Goal: Find specific page/section: Find specific page/section

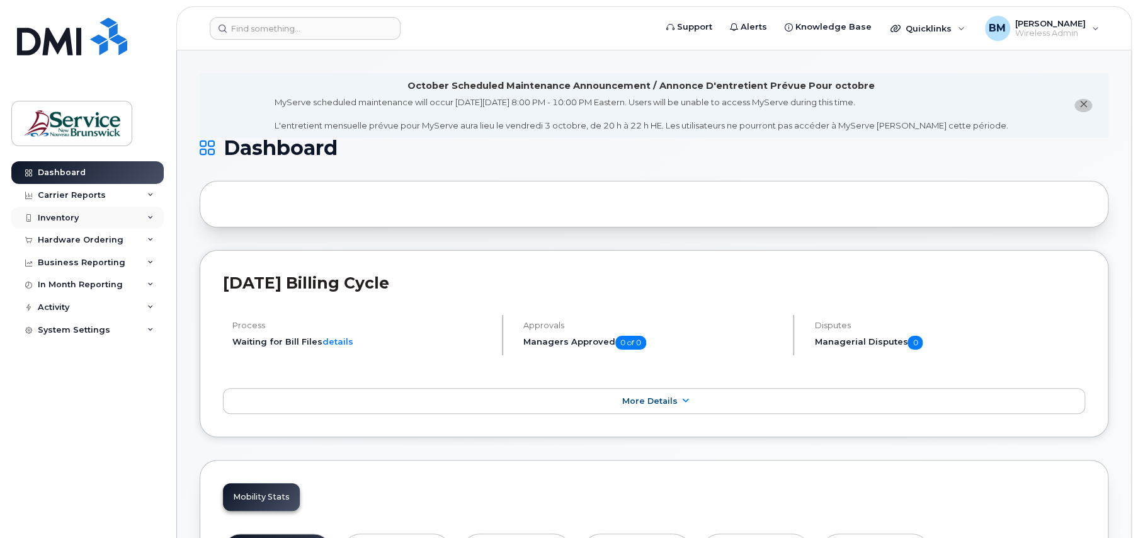
click at [50, 218] on div "Inventory" at bounding box center [58, 218] width 41 height 10
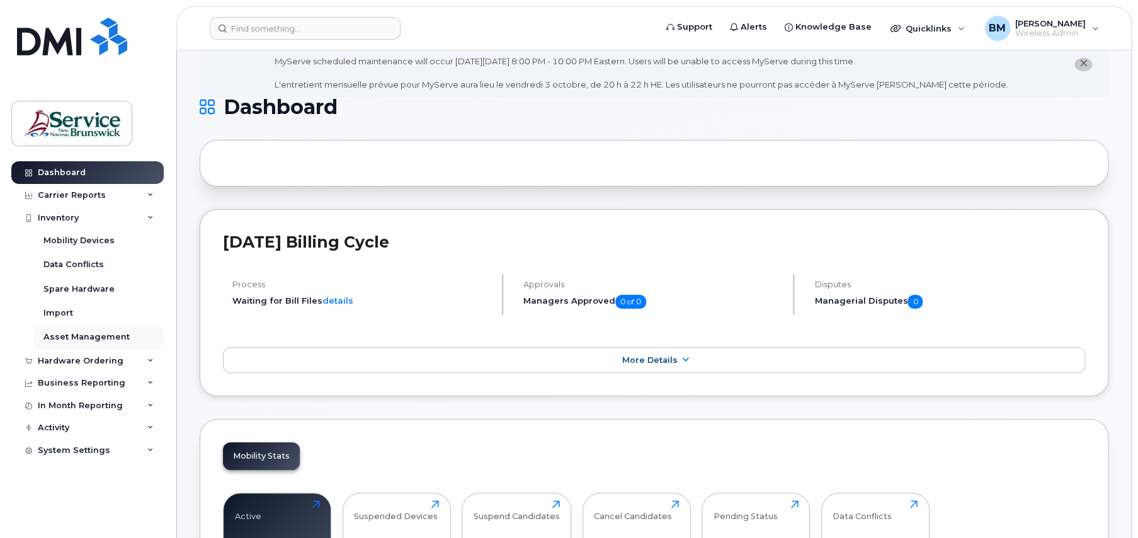
scroll to position [63, 0]
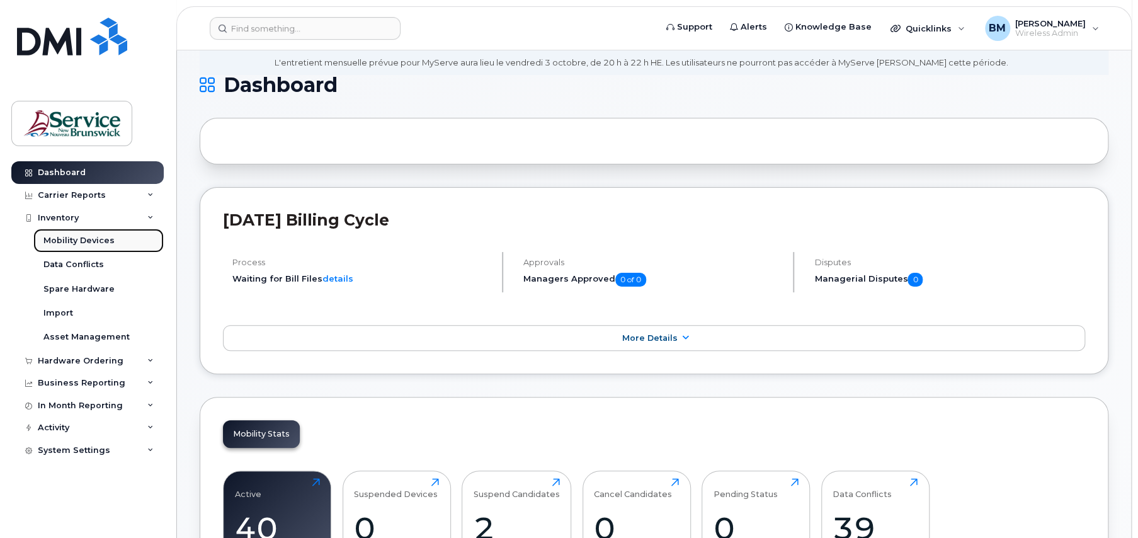
click at [62, 237] on div "Mobility Devices" at bounding box center [78, 240] width 71 height 11
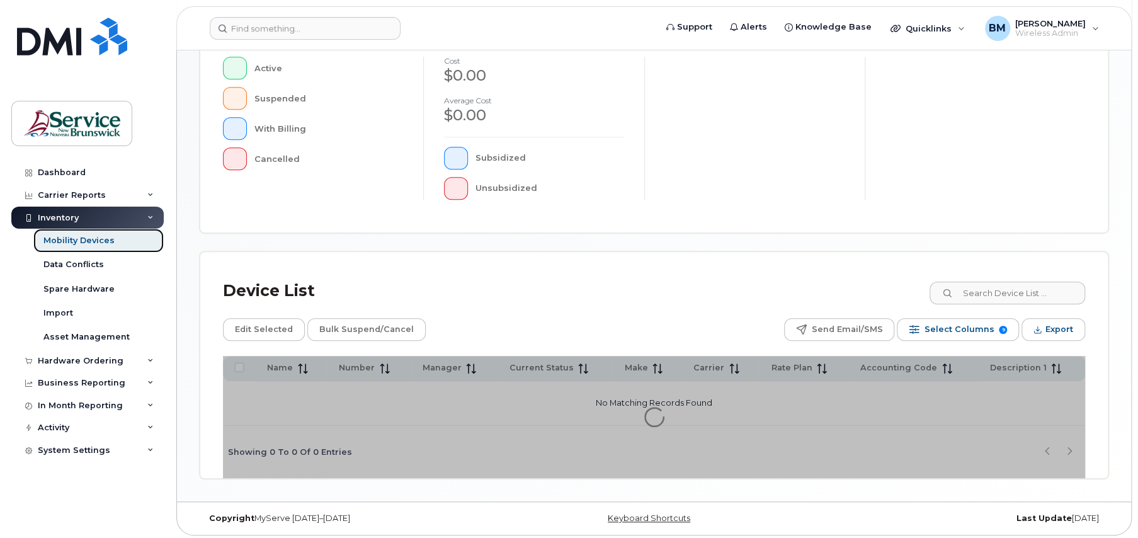
scroll to position [327, 0]
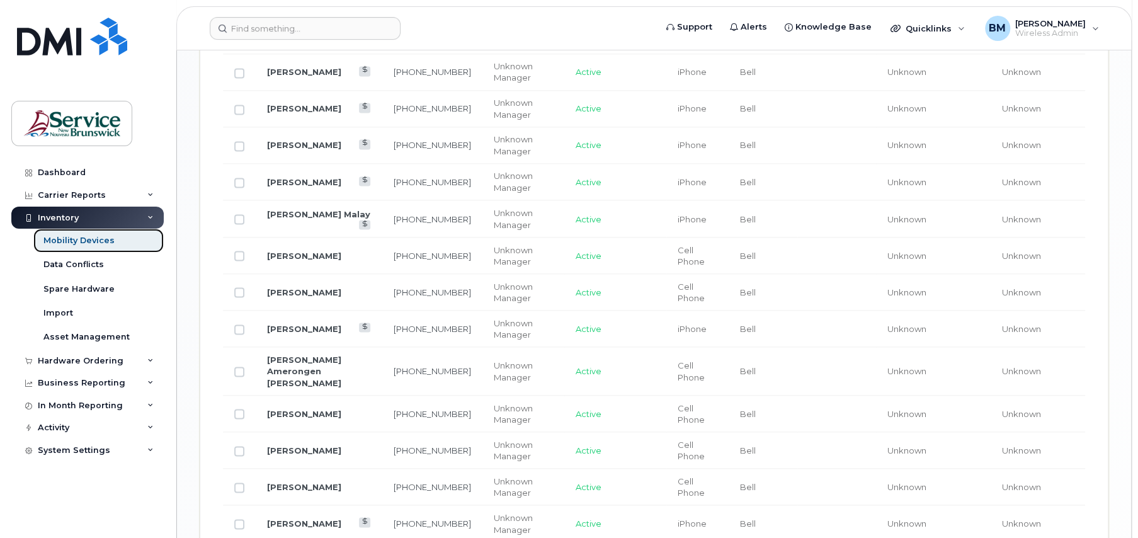
scroll to position [1211, 0]
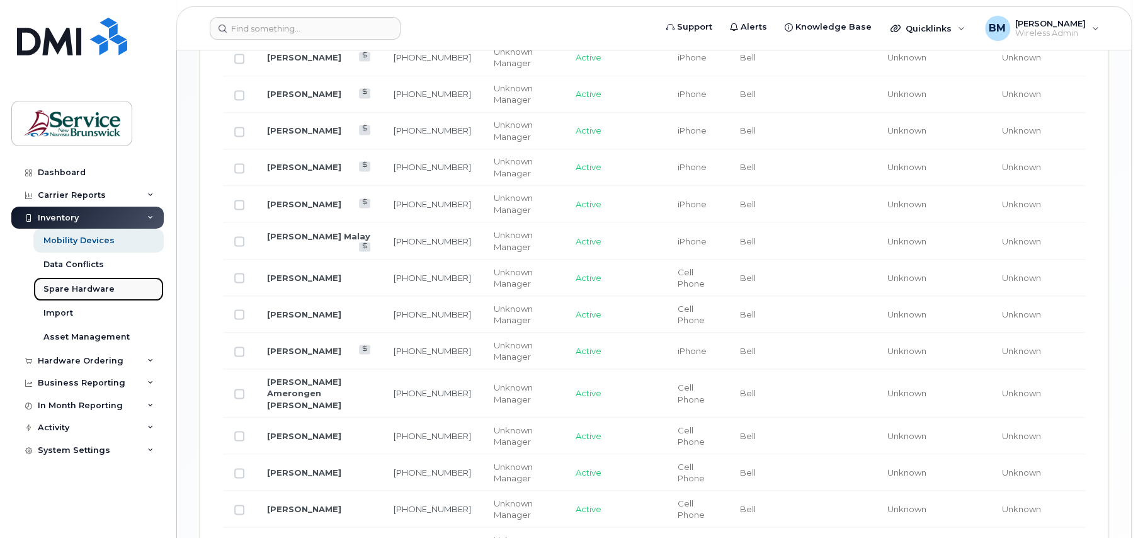
click at [70, 288] on div "Spare Hardware" at bounding box center [78, 288] width 71 height 11
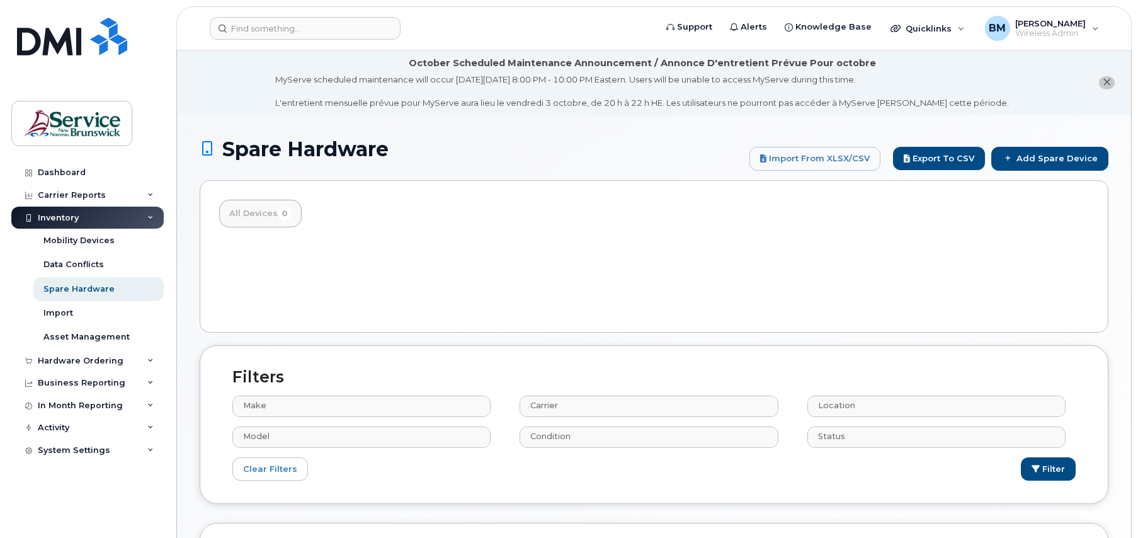
select select
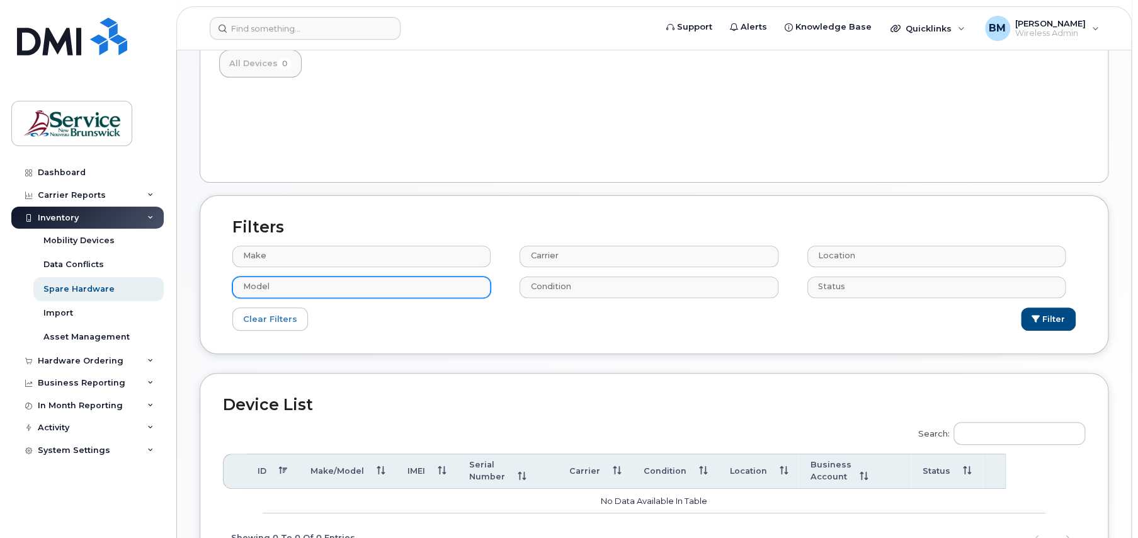
scroll to position [189, 0]
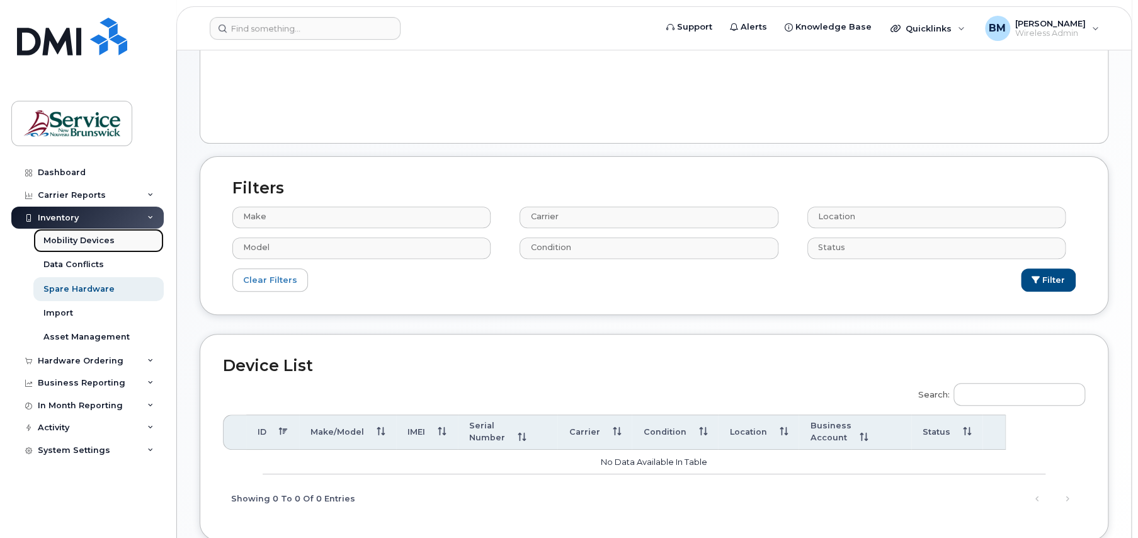
click at [75, 231] on link "Mobility Devices" at bounding box center [98, 241] width 130 height 24
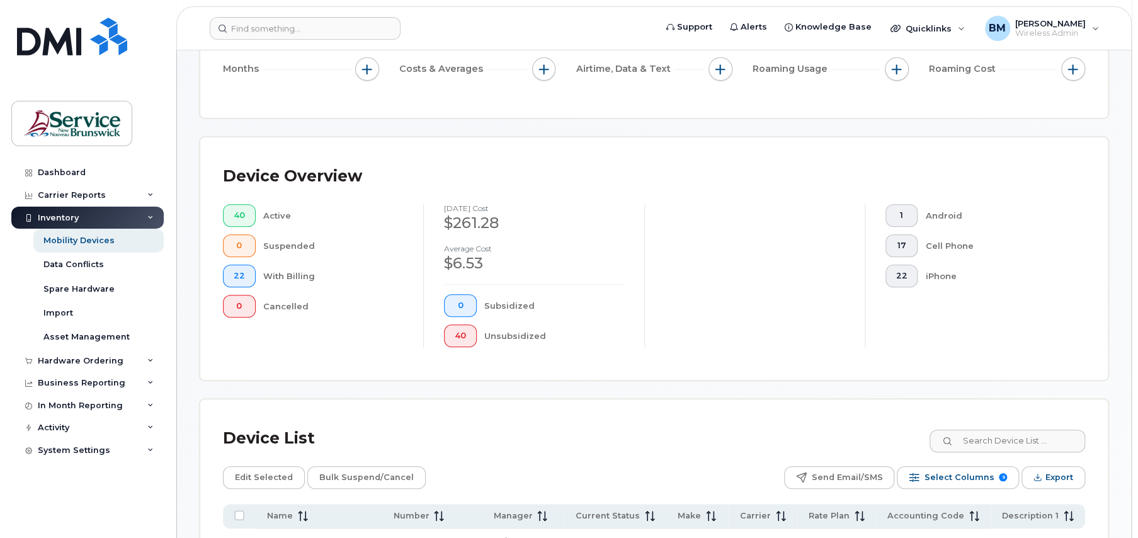
scroll to position [252, 0]
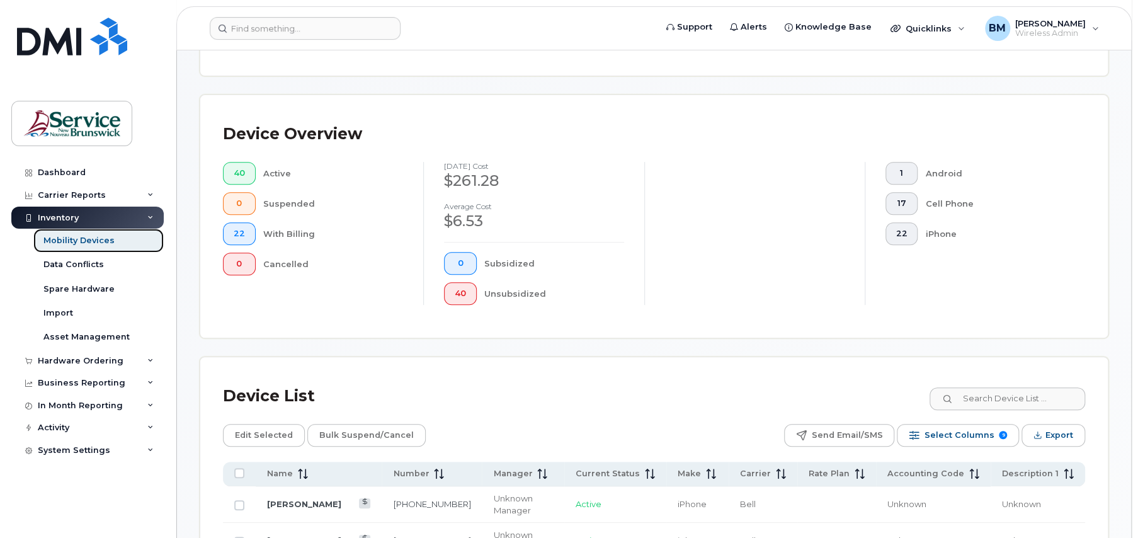
click at [73, 232] on link "Mobility Devices" at bounding box center [98, 241] width 130 height 24
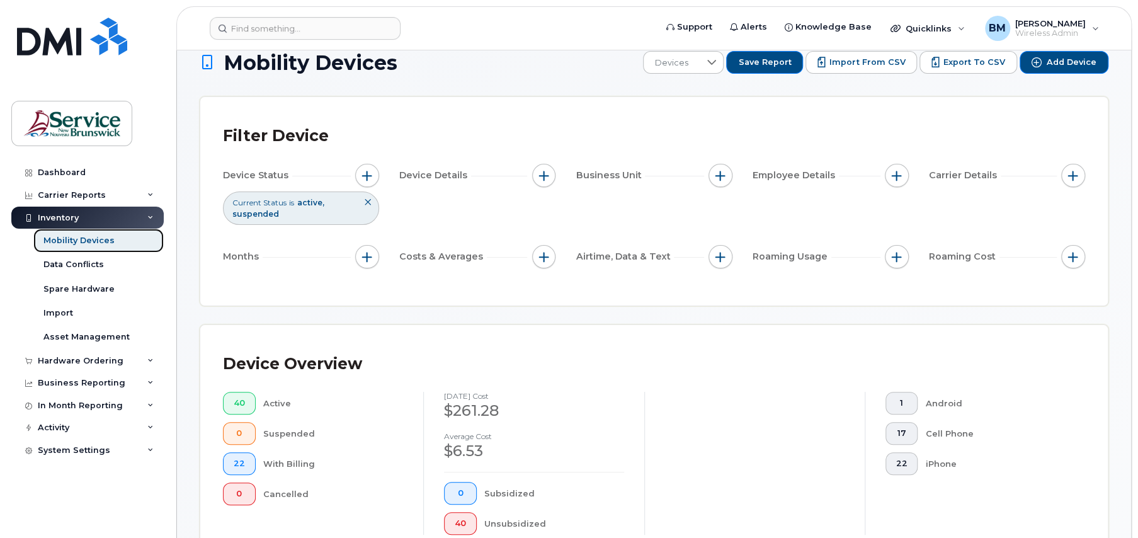
scroll to position [0, 0]
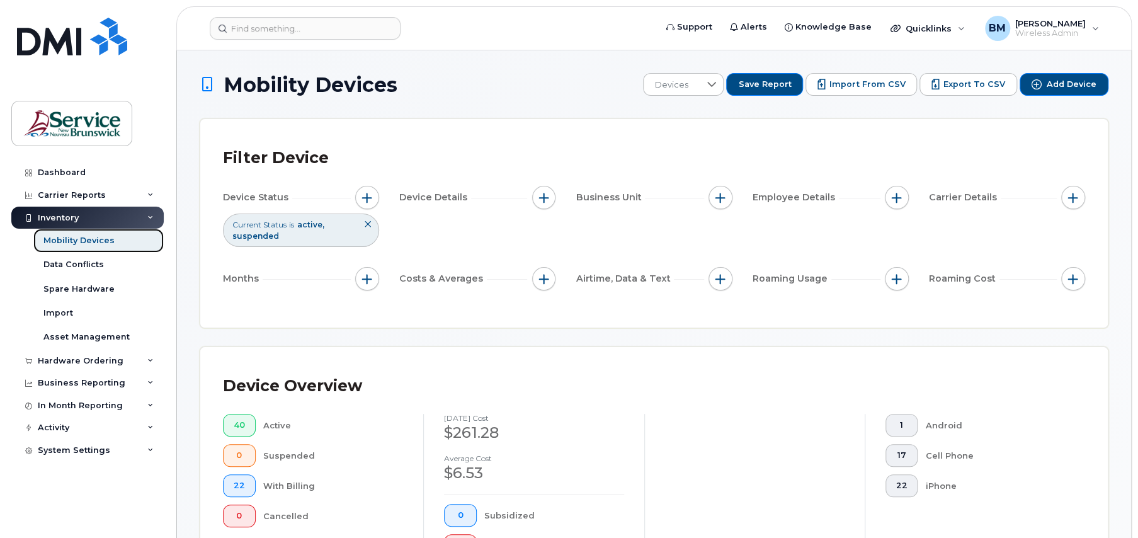
drag, startPoint x: 1104, startPoint y: 0, endPoint x: 66, endPoint y: 241, distance: 1065.1
click at [66, 241] on div "Mobility Devices" at bounding box center [78, 240] width 71 height 11
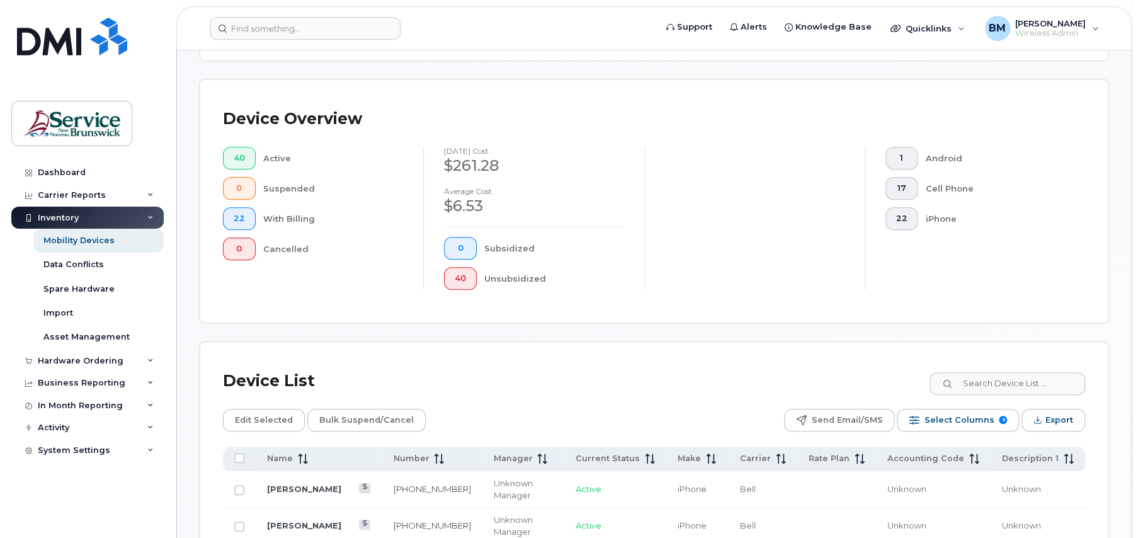
scroll to position [266, 0]
click at [903, 154] on span "1" at bounding box center [901, 159] width 11 height 10
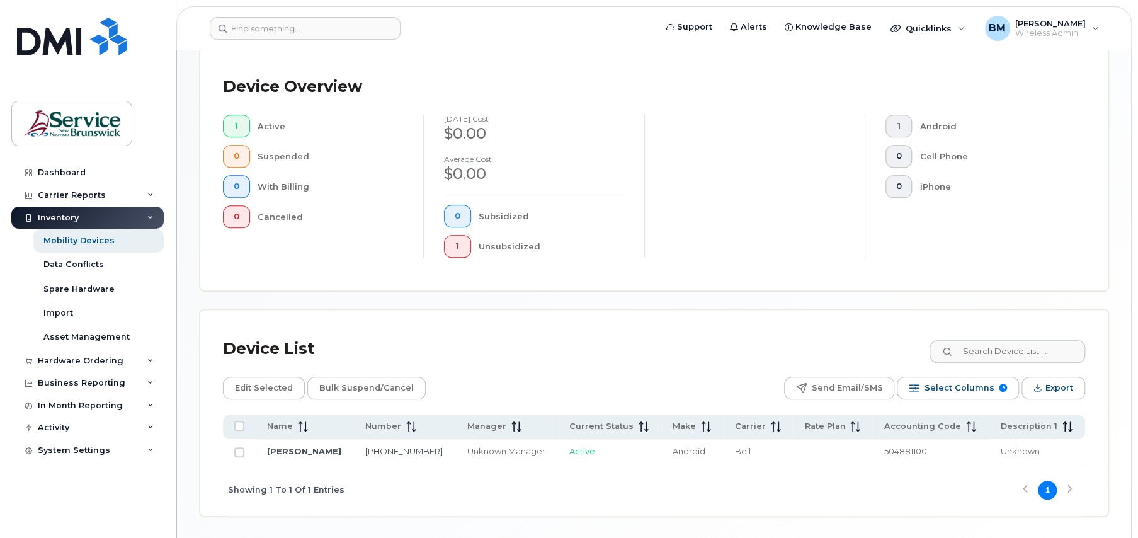
scroll to position [277, 0]
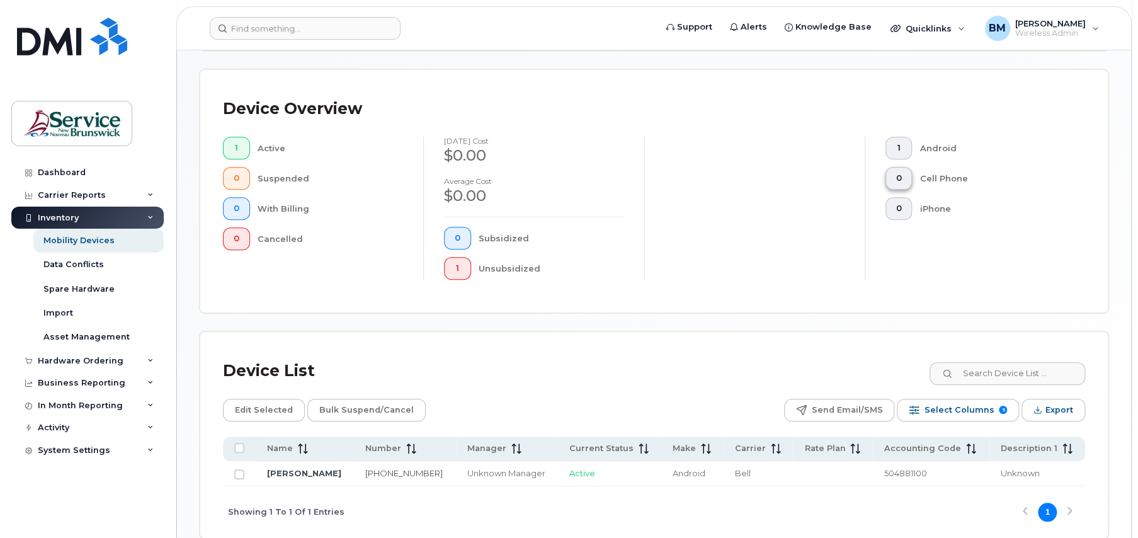
click at [903, 176] on button "0" at bounding box center [899, 178] width 27 height 23
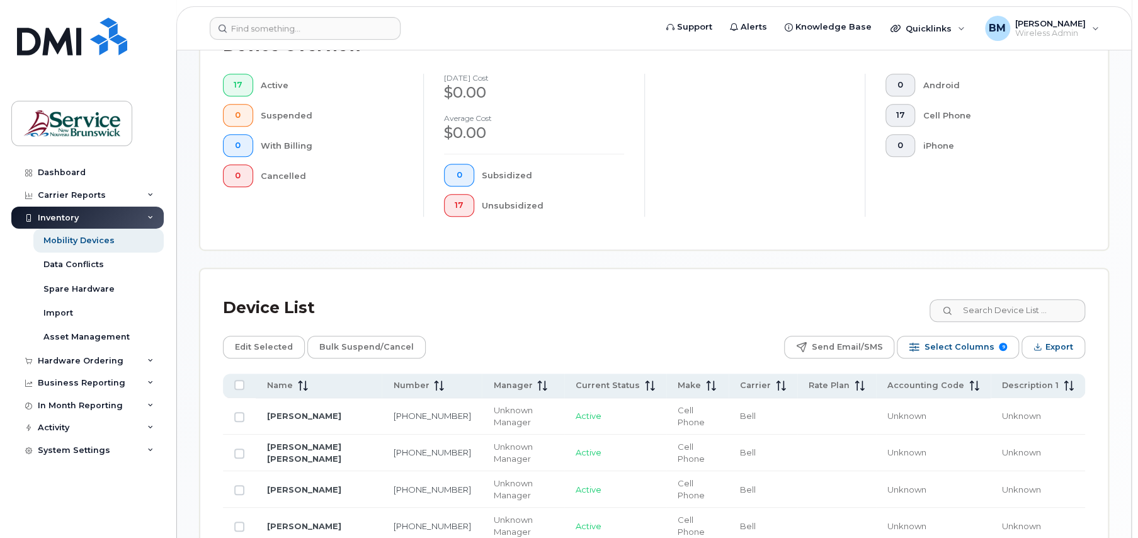
scroll to position [277, 0]
